Goal: Check status

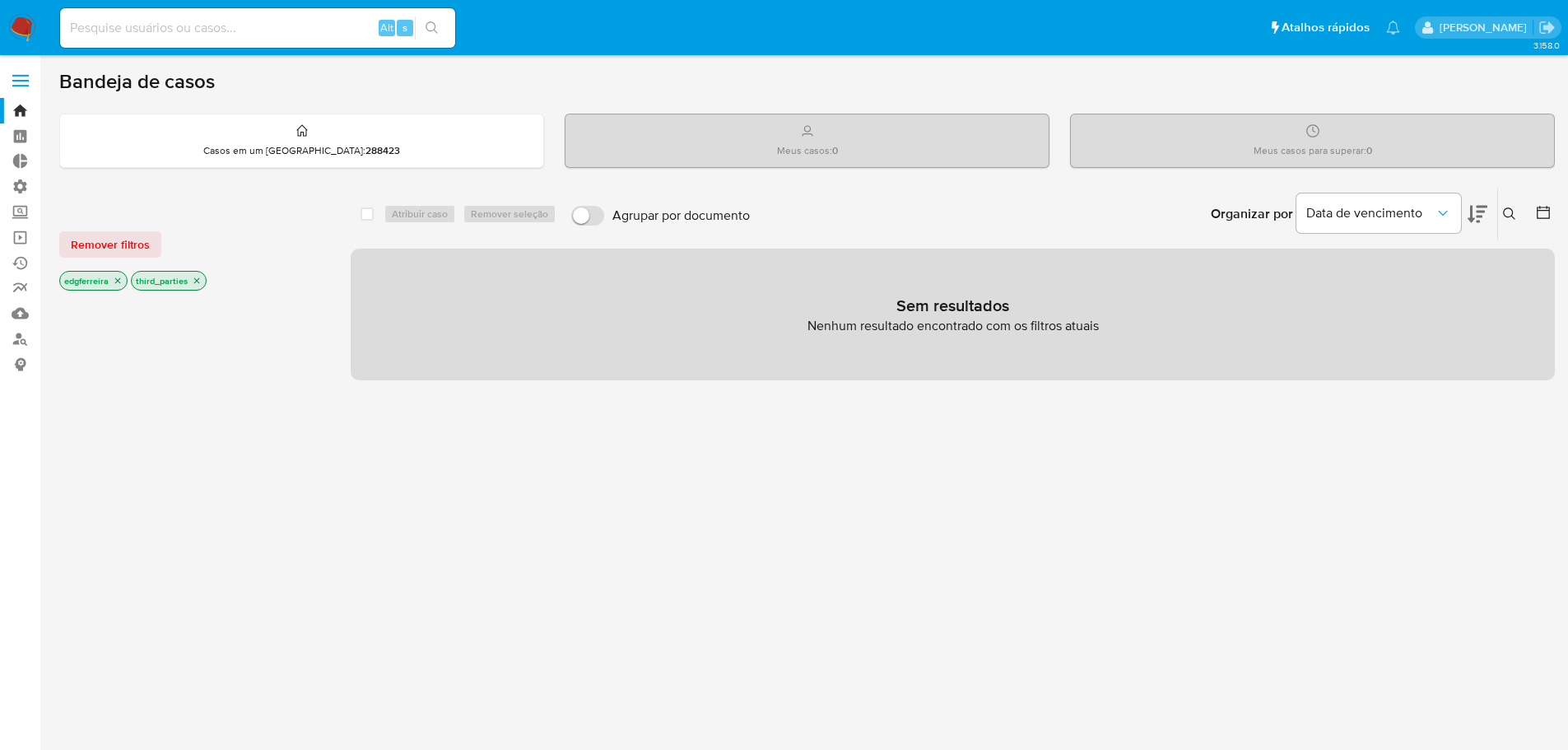
click at [250, 37] on input at bounding box center [258, 27] width 395 height 21
paste input "1298699353"
type input "1298699353"
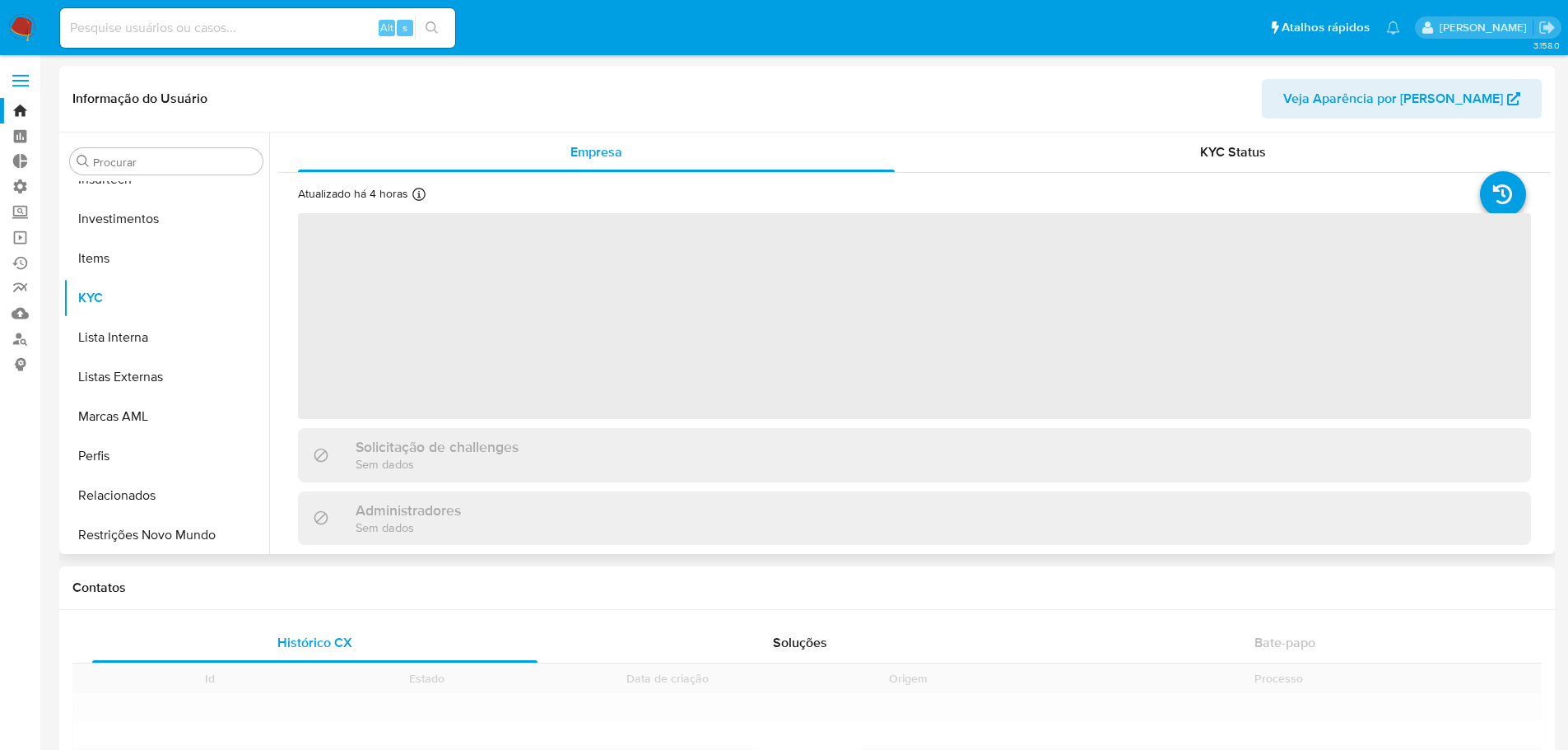
scroll to position [775, 0]
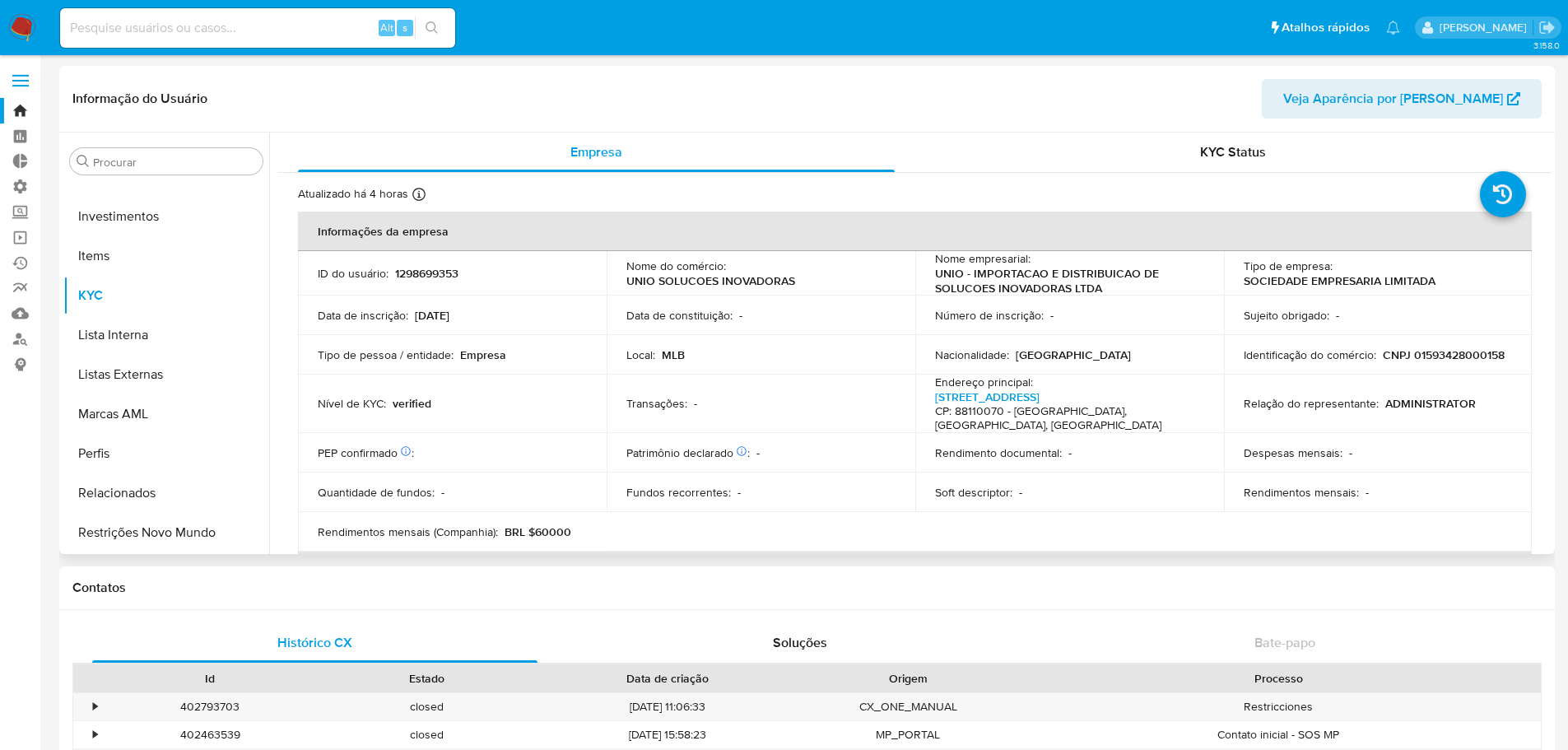
select select "10"
click at [984, 399] on link "[STREET_ADDRESS]" at bounding box center [987, 396] width 105 height 16
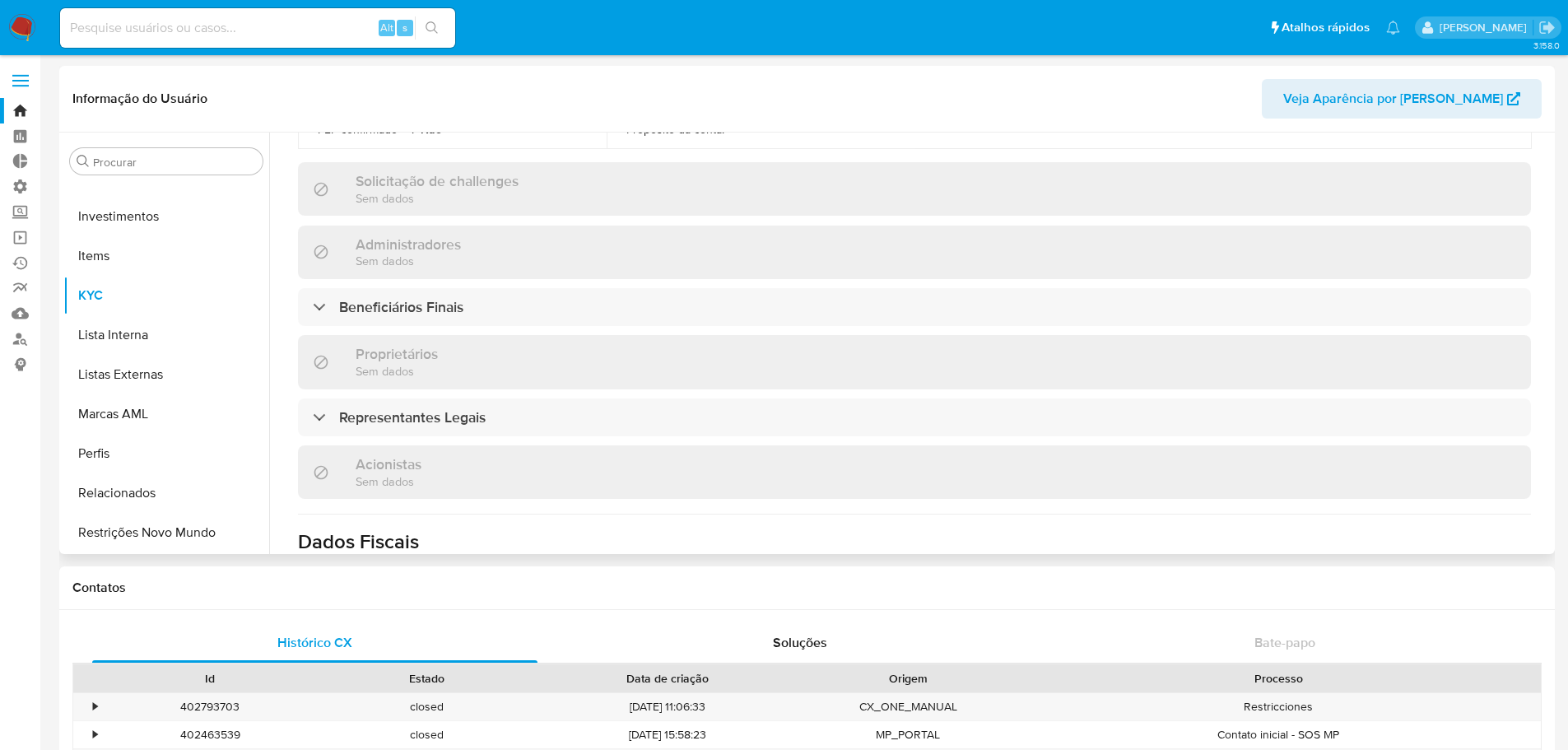
scroll to position [741, 0]
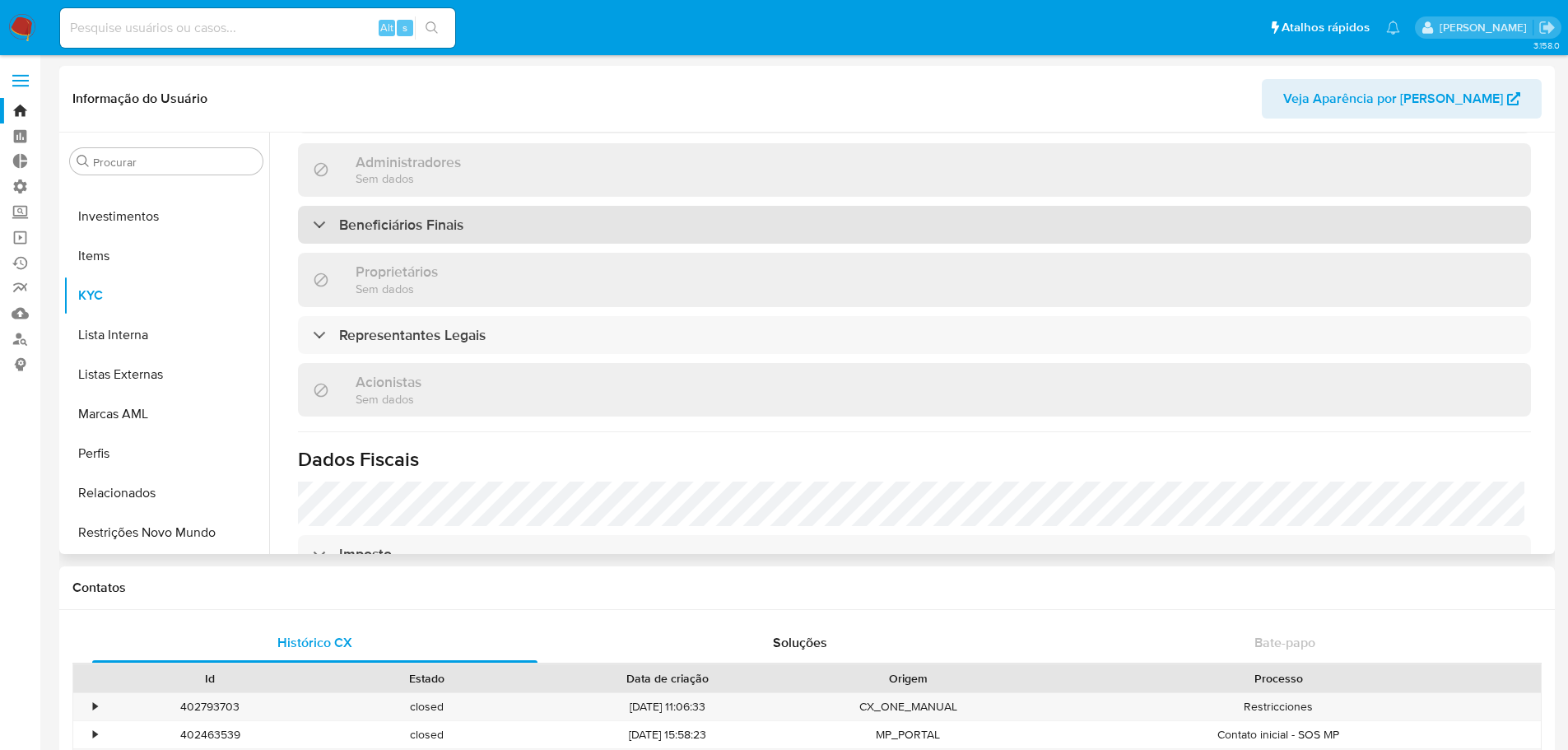
click at [825, 206] on div "Beneficiários Finais" at bounding box center [914, 225] width 1233 height 38
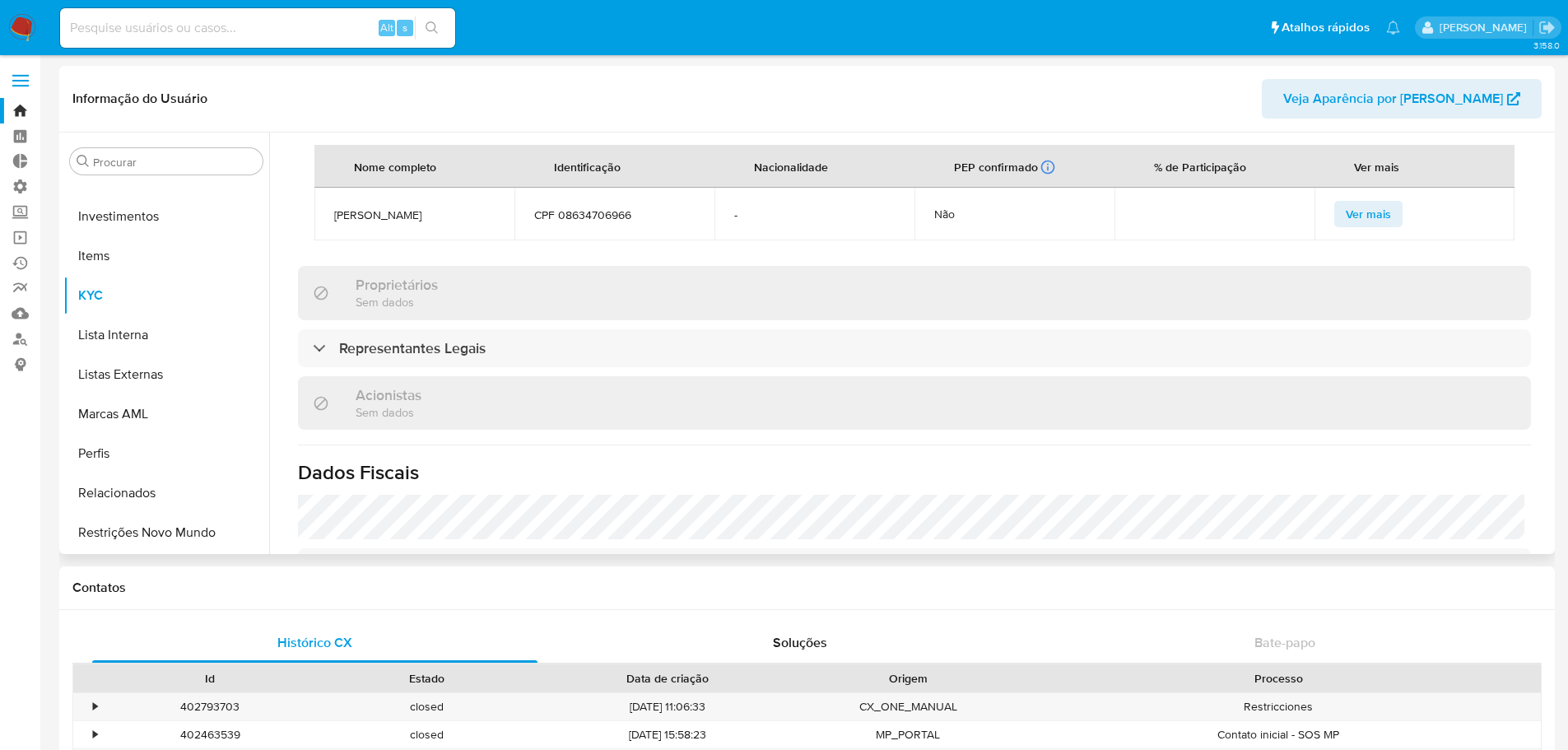
scroll to position [906, 0]
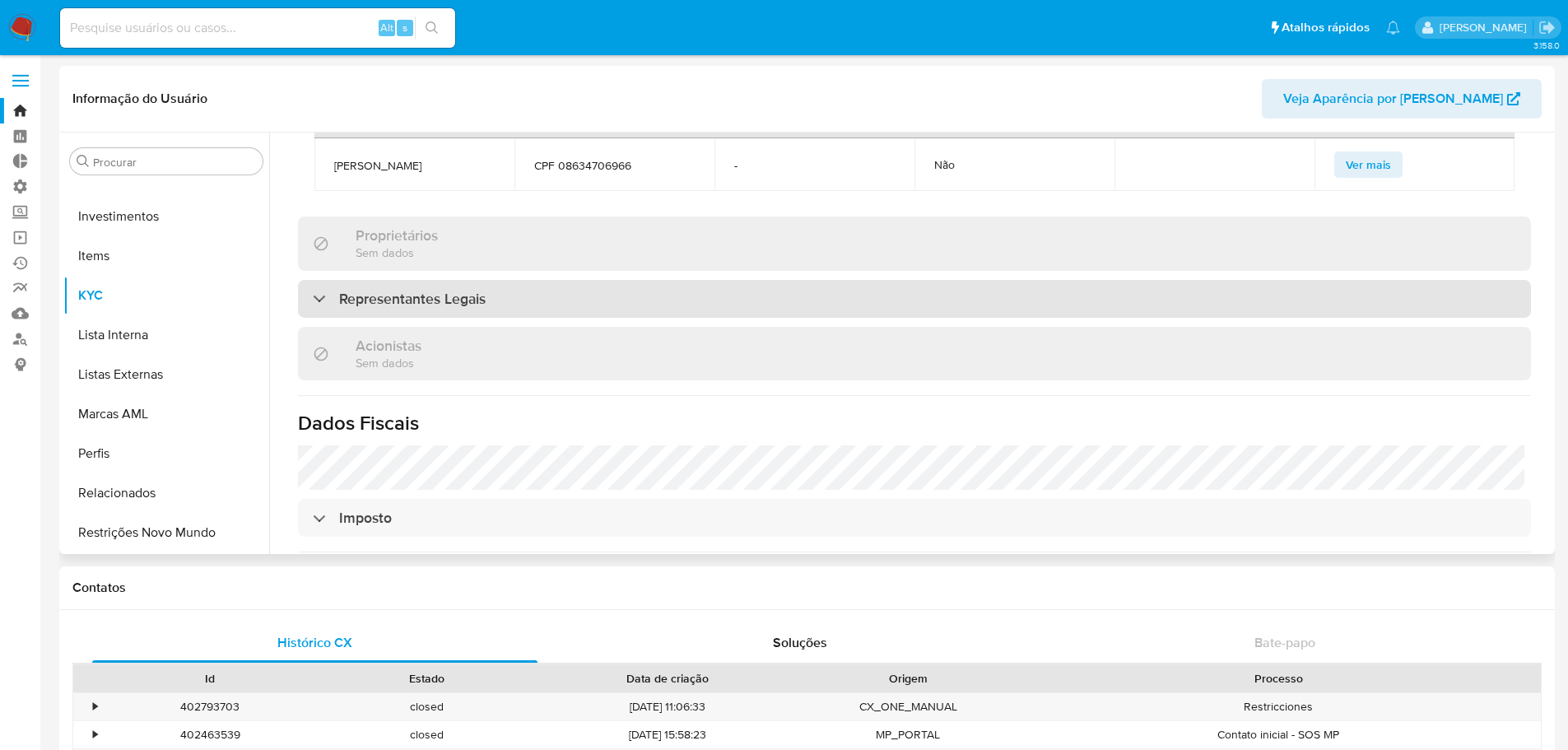
click at [586, 293] on div "Representantes Legais" at bounding box center [914, 299] width 1233 height 38
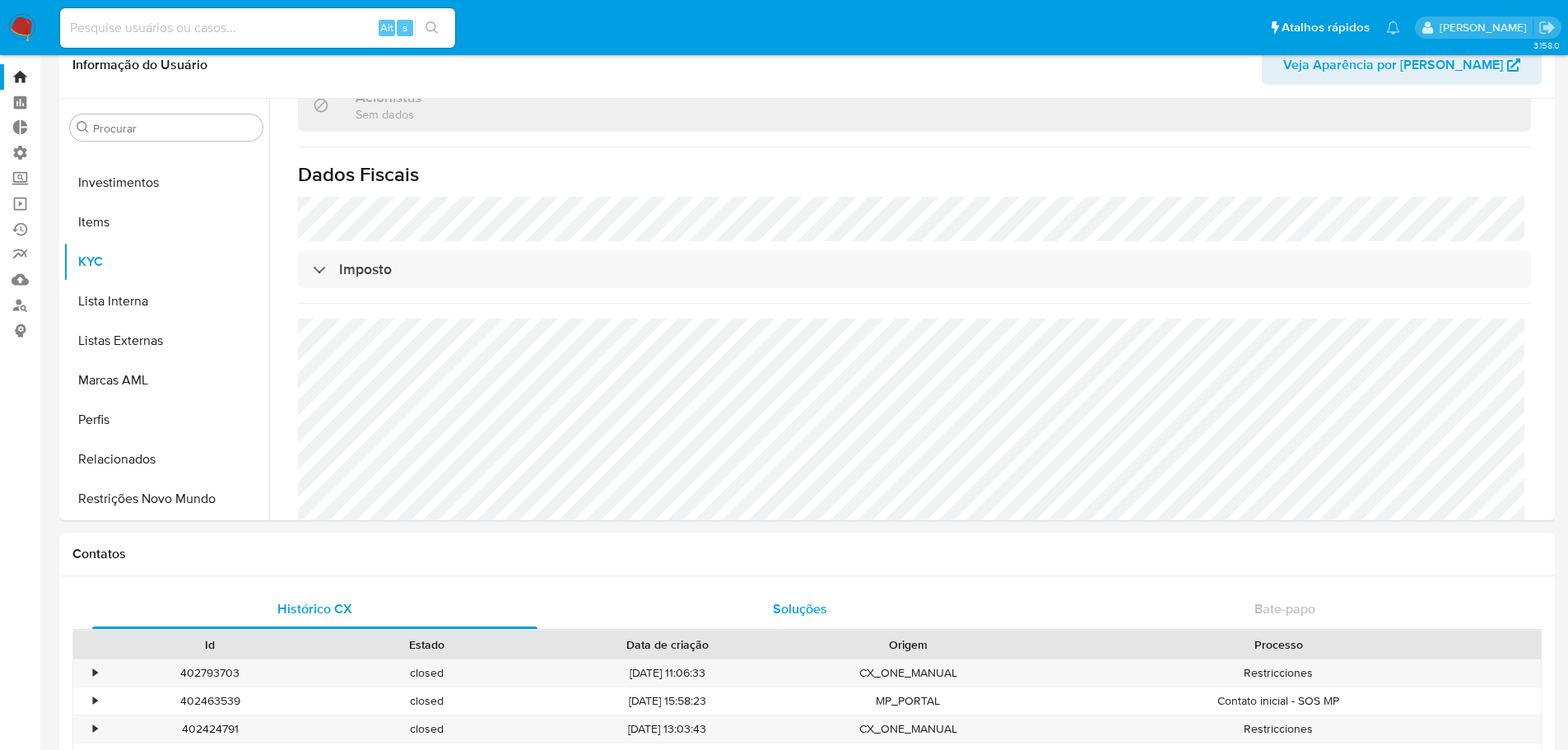
scroll to position [0, 0]
